Goal: Task Accomplishment & Management: Complete application form

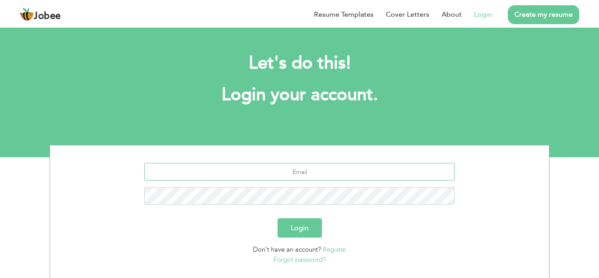
click at [317, 172] on input "text" at bounding box center [299, 172] width 311 height 18
type input "rai.irfan21@gmail.com"
click at [305, 223] on button "Login" at bounding box center [300, 227] width 44 height 19
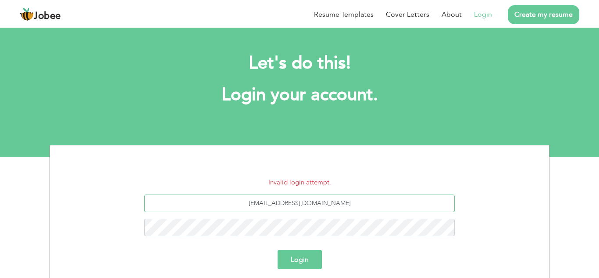
click at [334, 203] on input "rai.irfan21@gmail.com" at bounding box center [299, 203] width 311 height 18
type input "[EMAIL_ADDRESS][DOMAIN_NAME]"
click at [317, 262] on button "Login" at bounding box center [300, 259] width 44 height 19
click at [302, 256] on button "Login" at bounding box center [300, 259] width 44 height 19
click at [334, 203] on input "[EMAIL_ADDRESS][DOMAIN_NAME]" at bounding box center [299, 203] width 311 height 18
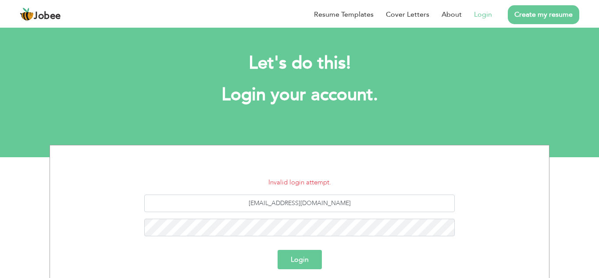
click at [309, 264] on button "Login" at bounding box center [300, 259] width 44 height 19
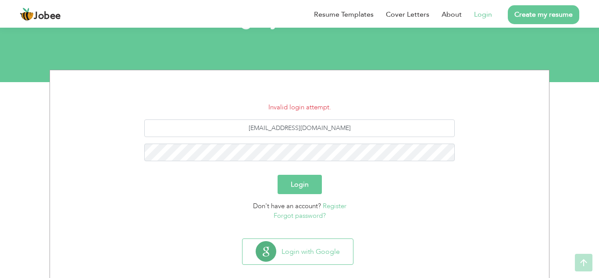
scroll to position [87, 0]
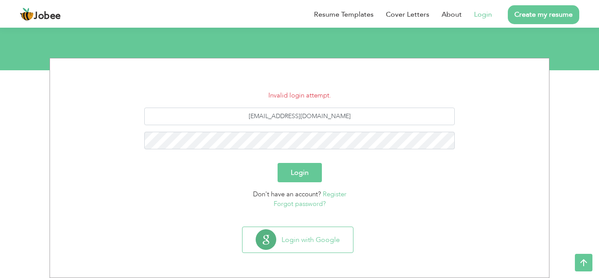
click at [310, 202] on link "Forgot password?" at bounding box center [300, 203] width 52 height 9
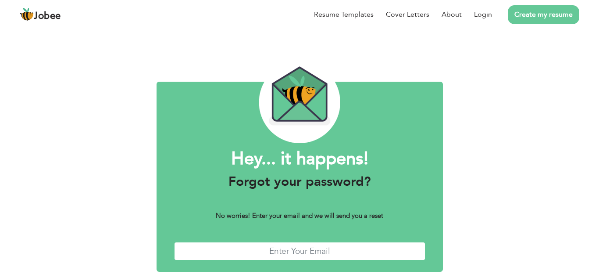
click at [299, 247] on input "text" at bounding box center [299, 251] width 251 height 19
type input "rai.irfan21@gmail.com"
click at [382, 248] on input "rai.irfan21@gmail.com" at bounding box center [299, 251] width 251 height 19
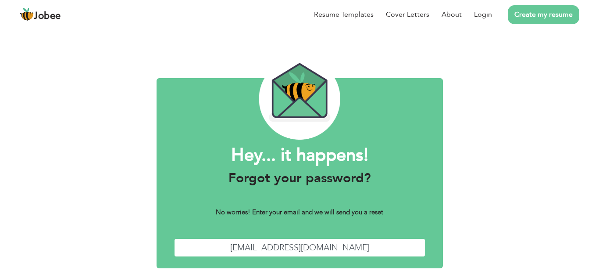
scroll to position [39, 0]
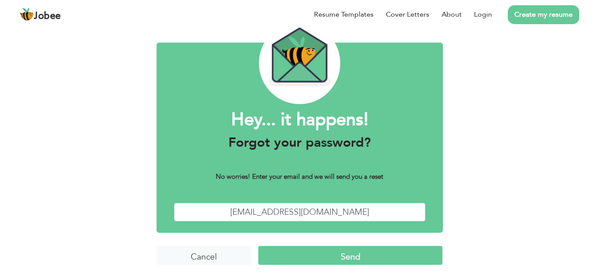
click at [337, 257] on input "Send" at bounding box center [350, 255] width 184 height 19
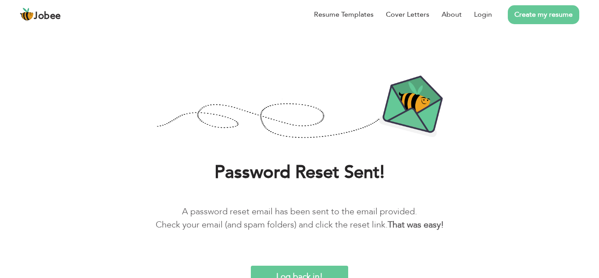
scroll to position [21, 0]
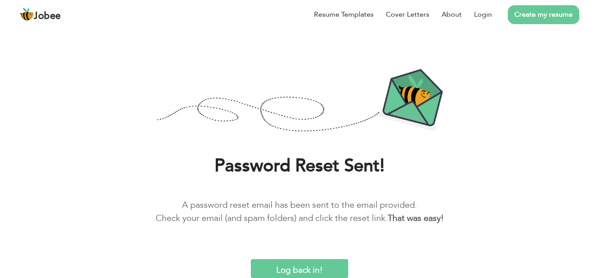
click at [302, 269] on input "Log back in!" at bounding box center [300, 268] width 98 height 19
click at [285, 263] on input "Log back in!" at bounding box center [300, 268] width 98 height 19
click at [305, 272] on input "Log back in!" at bounding box center [300, 268] width 98 height 19
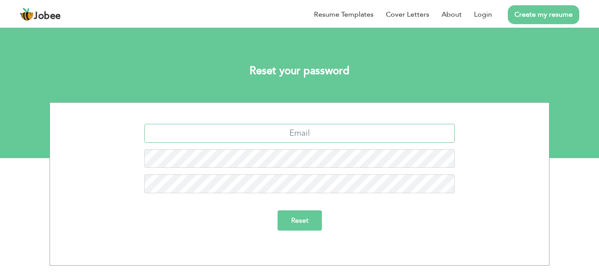
click at [303, 139] on input "text" at bounding box center [299, 133] width 311 height 19
type input "rai.irfan21@gmail.com"
click at [293, 217] on input "Reset" at bounding box center [300, 220] width 44 height 20
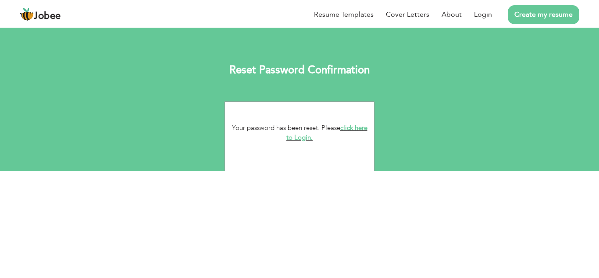
click at [300, 139] on link "click here to Login." at bounding box center [326, 132] width 81 height 19
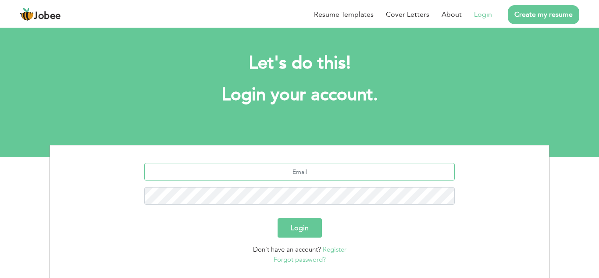
click at [282, 169] on input "text" at bounding box center [299, 172] width 311 height 18
type input "rai.irfan21@gmail.com"
click at [291, 230] on button "Login" at bounding box center [300, 227] width 44 height 19
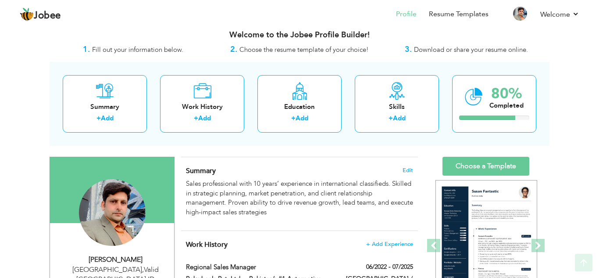
scroll to position [8, 0]
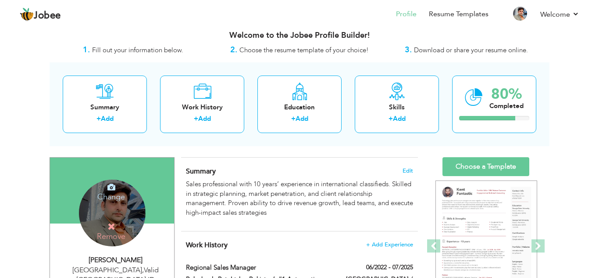
click at [114, 199] on h4 "Change" at bounding box center [111, 190] width 63 height 21
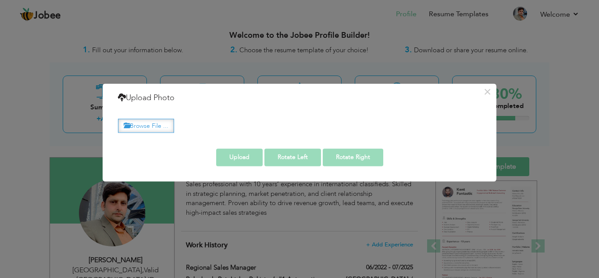
click at [160, 121] on label "Browse File ..." at bounding box center [146, 126] width 56 height 14
click at [0, 0] on input "Browse File ..." at bounding box center [0, 0] width 0 height 0
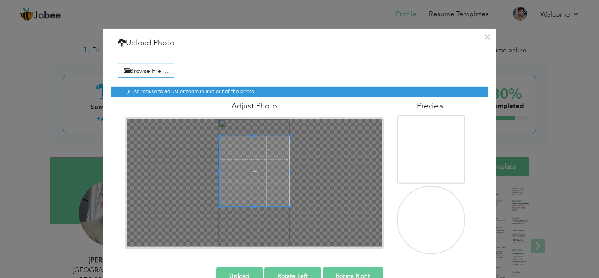
click at [271, 171] on span at bounding box center [255, 171] width 70 height 70
click at [234, 198] on div at bounding box center [255, 171] width 70 height 70
click at [276, 188] on span at bounding box center [255, 171] width 70 height 70
click at [229, 171] on div at bounding box center [255, 171] width 70 height 70
click at [428, 222] on img at bounding box center [431, 232] width 70 height 124
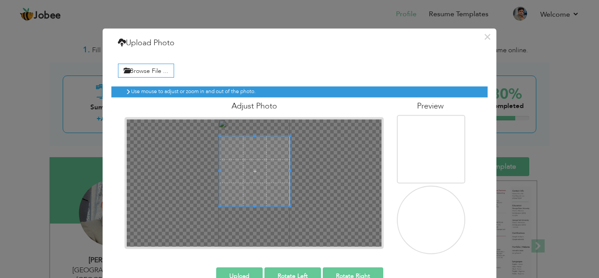
click at [245, 271] on button "Upload" at bounding box center [239, 276] width 46 height 18
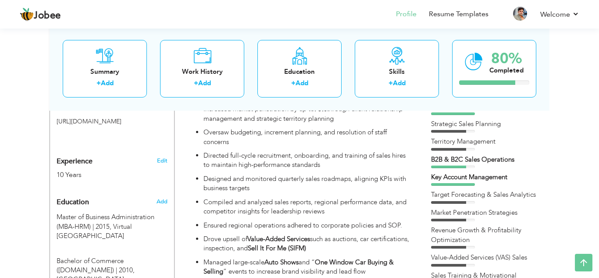
scroll to position [293, 0]
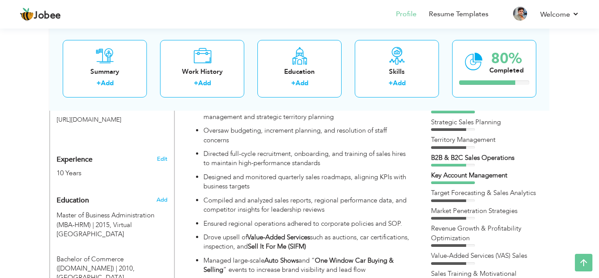
click at [495, 146] on div "Territory Management" at bounding box center [486, 141] width 110 height 13
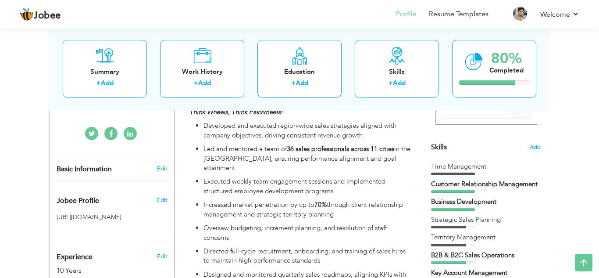
scroll to position [187, 0]
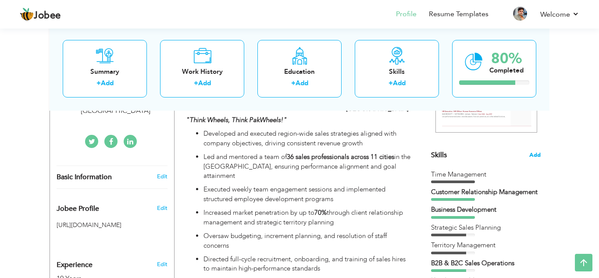
click at [533, 156] on span "Add" at bounding box center [534, 155] width 11 height 8
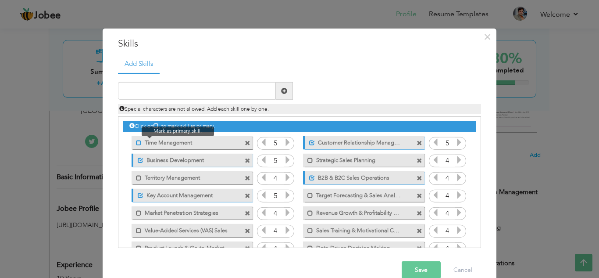
click at [137, 143] on span at bounding box center [139, 142] width 6 height 6
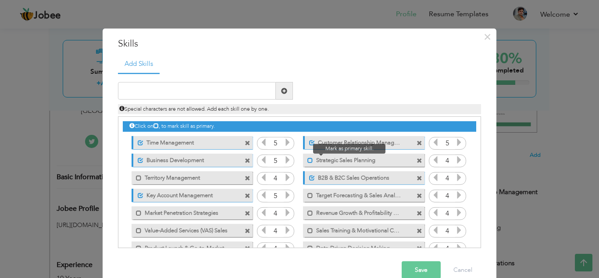
click at [307, 162] on span at bounding box center [310, 160] width 6 height 6
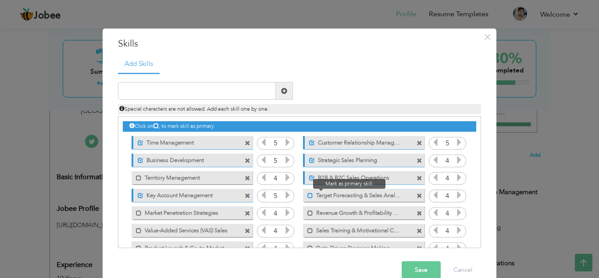
click at [309, 196] on span at bounding box center [310, 195] width 6 height 6
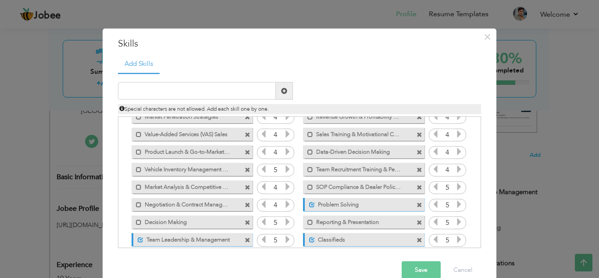
scroll to position [96, 0]
click at [247, 187] on span at bounding box center [248, 188] width 6 height 6
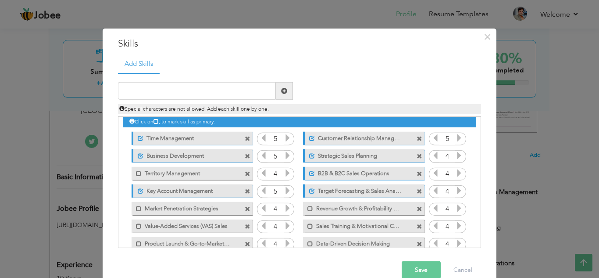
scroll to position [0, 0]
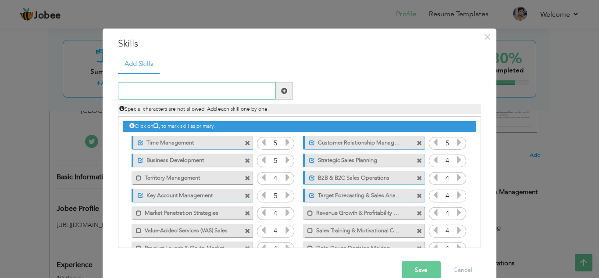
click at [195, 93] on input "text" at bounding box center [197, 91] width 158 height 18
type input "s"
type input "After Sales Services"
click at [281, 91] on span at bounding box center [284, 91] width 6 height 6
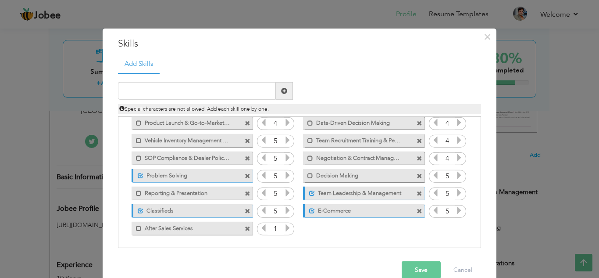
scroll to position [16, 0]
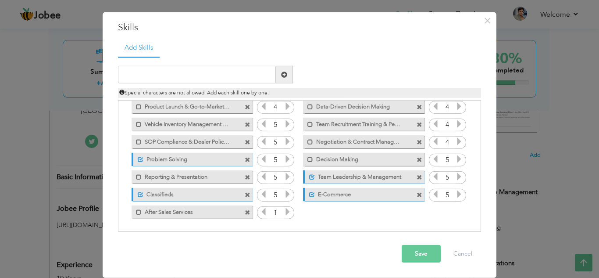
click at [285, 214] on icon at bounding box center [288, 211] width 8 height 8
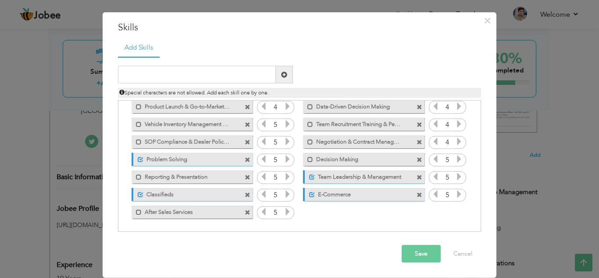
click at [285, 214] on icon at bounding box center [288, 211] width 8 height 8
click at [139, 215] on div "Mark as primary skill. After Sales Services" at bounding box center [192, 211] width 121 height 13
click at [139, 214] on span at bounding box center [139, 212] width 6 height 6
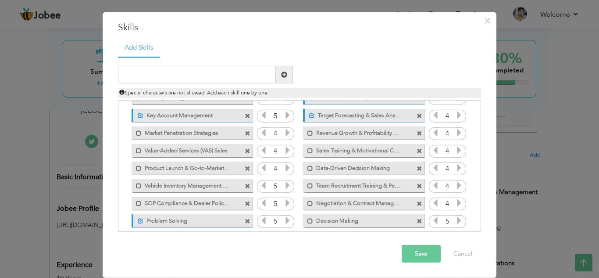
scroll to position [70, 0]
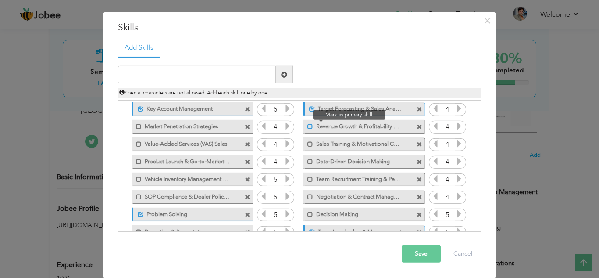
click at [309, 125] on span at bounding box center [310, 126] width 6 height 6
click at [458, 127] on icon at bounding box center [459, 126] width 8 height 8
click at [435, 128] on icon at bounding box center [436, 126] width 8 height 8
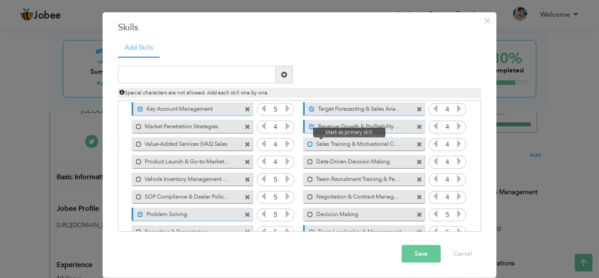
click at [310, 145] on span at bounding box center [310, 144] width 6 height 6
click at [459, 144] on icon at bounding box center [459, 143] width 8 height 8
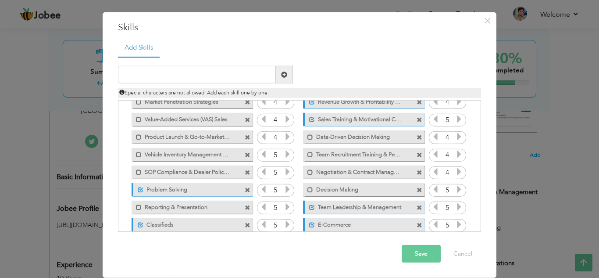
scroll to position [125, 0]
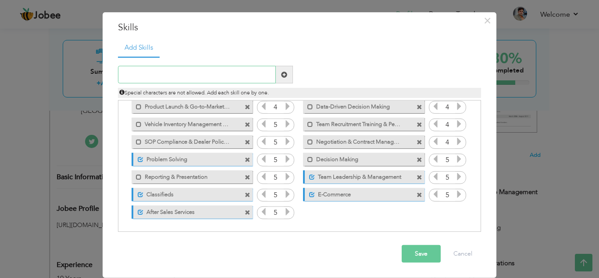
click at [234, 75] on input "text" at bounding box center [197, 75] width 158 height 18
type input "A"
click at [421, 253] on button "Save" at bounding box center [421, 254] width 39 height 18
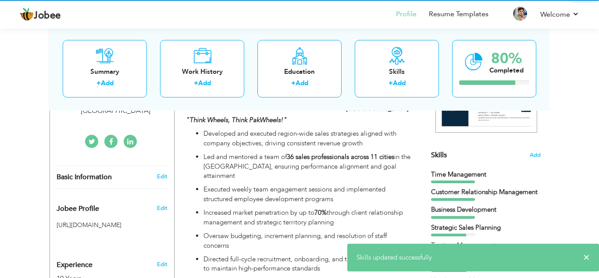
scroll to position [0, 0]
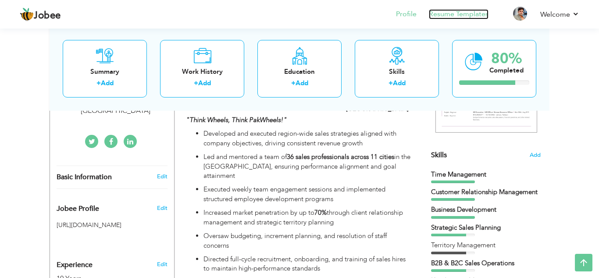
click at [460, 14] on link "Resume Templates" at bounding box center [459, 14] width 60 height 10
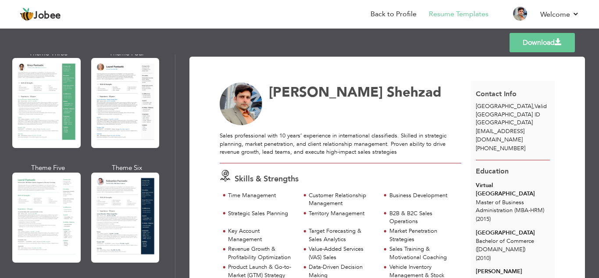
scroll to position [183, 0]
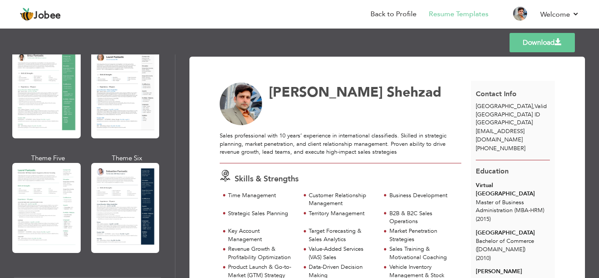
click at [37, 198] on div "Professional Themes Theme One Theme Two Theme Three Theme Four" at bounding box center [299, 165] width 599 height 223
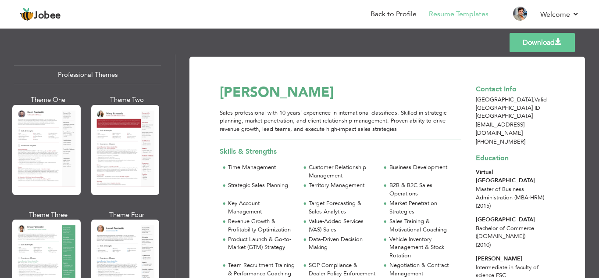
scroll to position [0, 0]
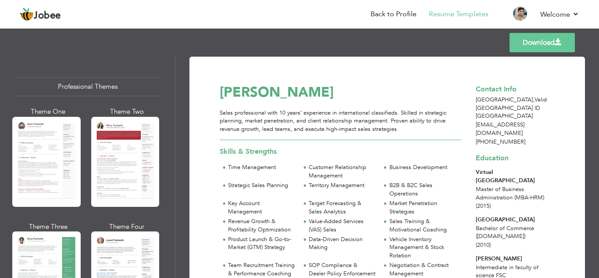
click at [39, 174] on div "Professional Themes Theme One Theme Two Theme Three Theme Four" at bounding box center [299, 165] width 599 height 223
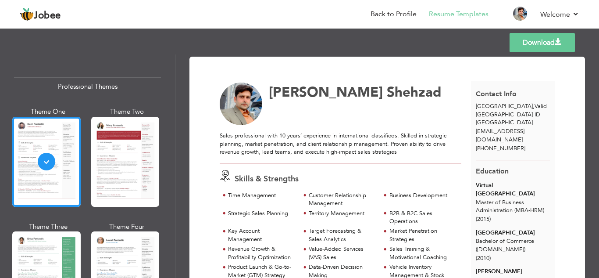
click at [538, 43] on link "Download" at bounding box center [542, 42] width 65 height 19
